Goal: Information Seeking & Learning: Understand process/instructions

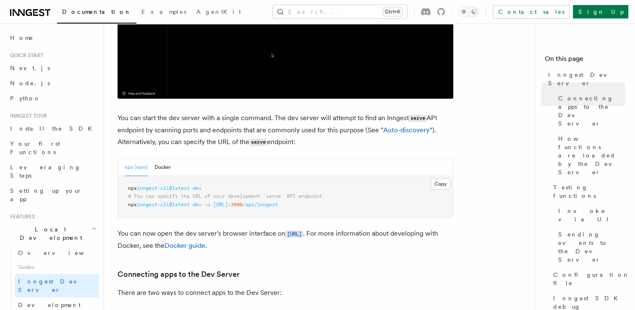
scroll to position [497, 0]
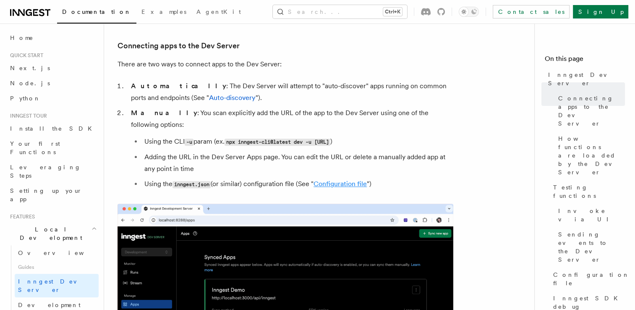
click at [337, 180] on link "Configuration file" at bounding box center [339, 184] width 53 height 8
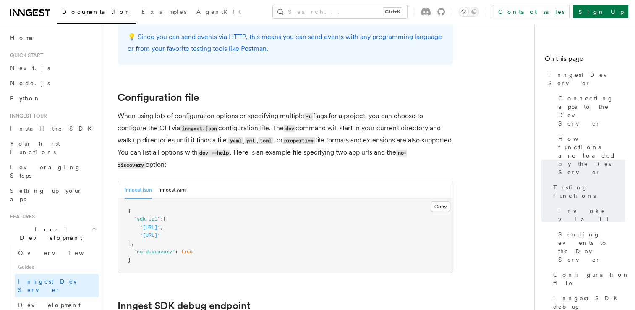
scroll to position [2111, 0]
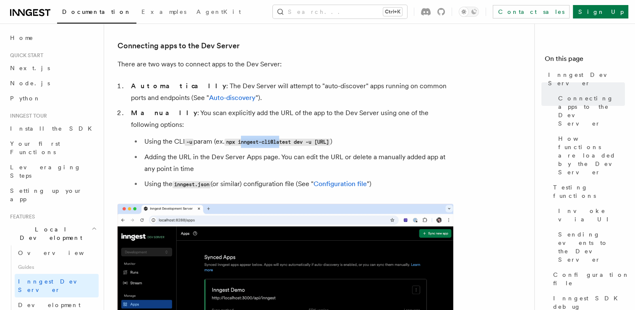
drag, startPoint x: 250, startPoint y: 130, endPoint x: 285, endPoint y: 130, distance: 35.2
click at [285, 138] on code "npx inngest-cli@latest dev -u [URL]" at bounding box center [277, 141] width 106 height 7
drag, startPoint x: 285, startPoint y: 130, endPoint x: 253, endPoint y: 118, distance: 34.8
click at [253, 118] on li "Manually : You scan explicitly add the URL of the app to the Dev Server using o…" at bounding box center [290, 148] width 325 height 83
drag, startPoint x: 231, startPoint y: 128, endPoint x: 423, endPoint y: 135, distance: 192.8
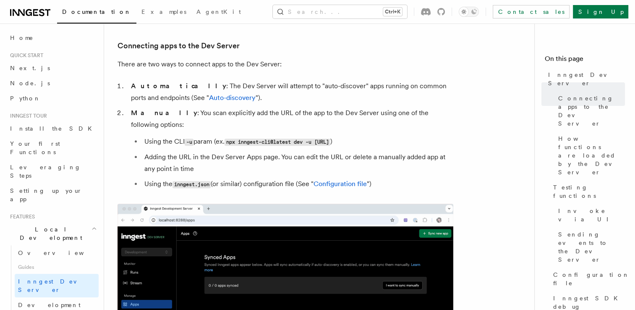
click at [423, 136] on li "Using the CLI -u param (ex. npx inngest-cli@latest dev -u http://localhost:3000…" at bounding box center [297, 142] width 311 height 12
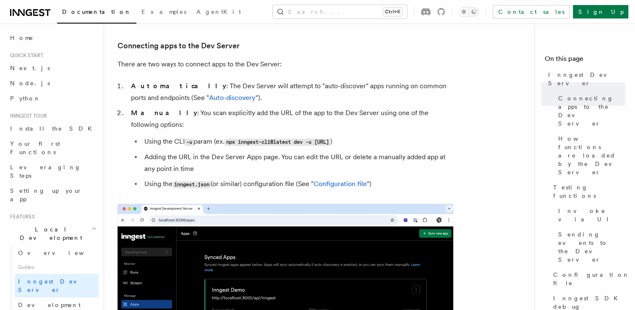
copy code "npx inngest-cli@latest dev -u [URL]"
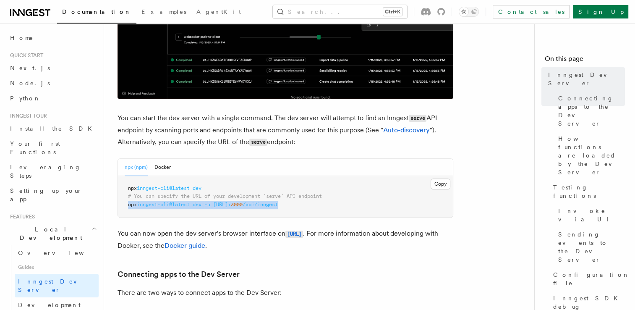
drag, startPoint x: 126, startPoint y: 205, endPoint x: 331, endPoint y: 213, distance: 205.4
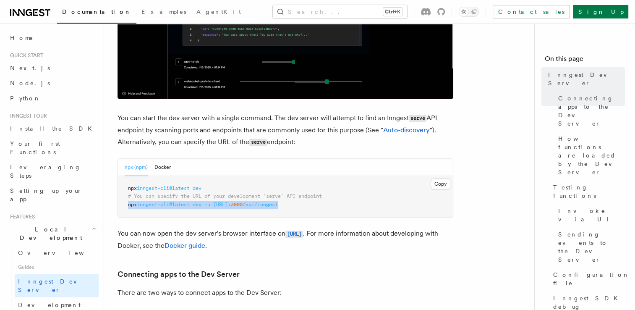
click at [331, 213] on pre "npx inngest-cli@latest dev # You can specify the URL of your development `serve…" at bounding box center [285, 197] width 335 height 42
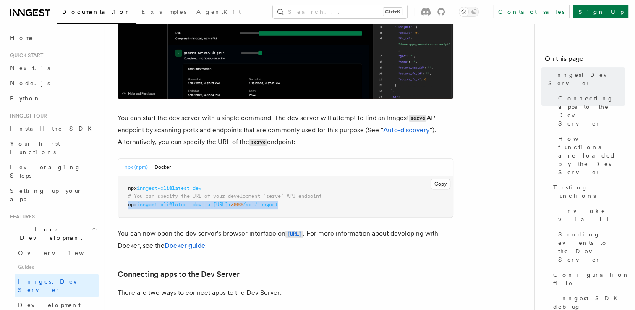
copy span "npx inngest-cli@latest dev -u http://localhost: 3000 /api/inngest"
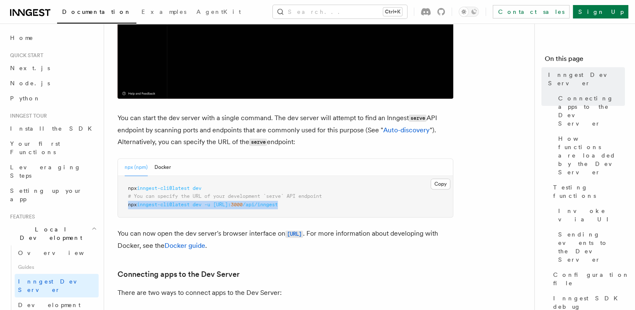
copy span "npx inngest-cli@latest dev -u http://localhost: 3000 /api/inngest"
